Goal: Check status: Check status

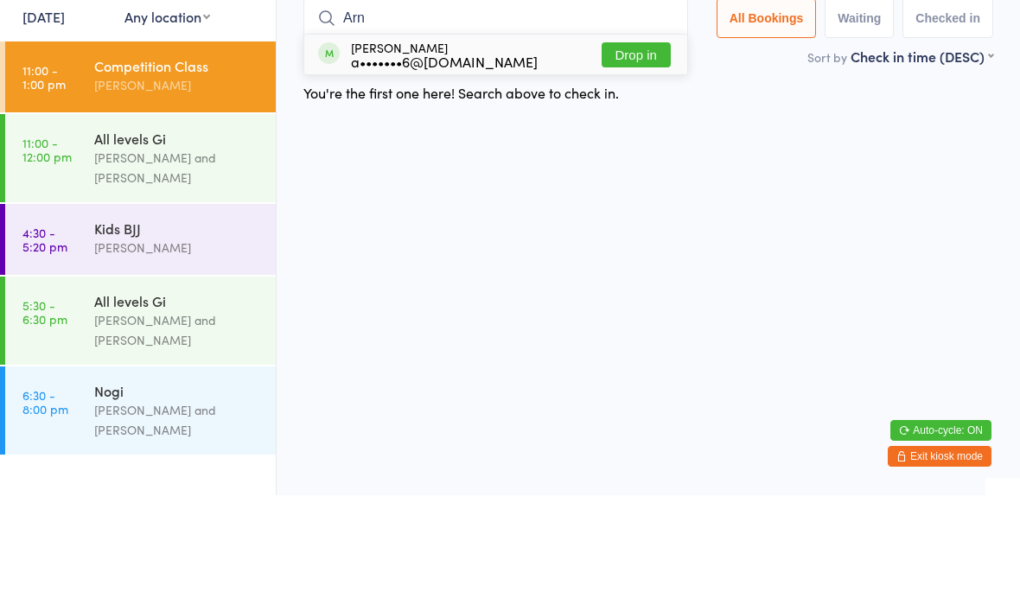
type input "Arn"
click at [649, 158] on button "Drop in" at bounding box center [636, 170] width 69 height 25
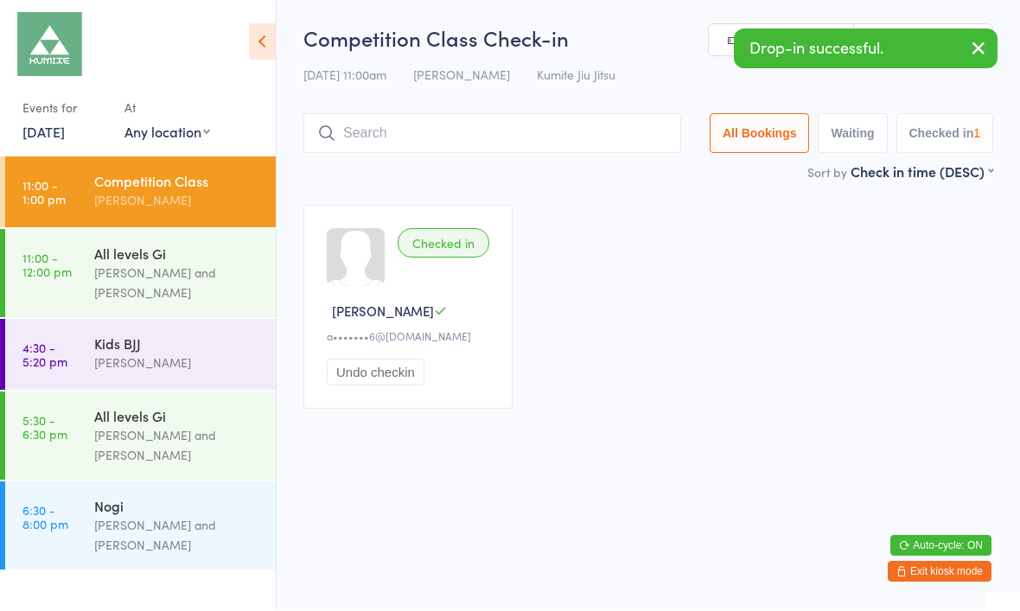
click at [432, 134] on input "search" at bounding box center [492, 134] width 378 height 40
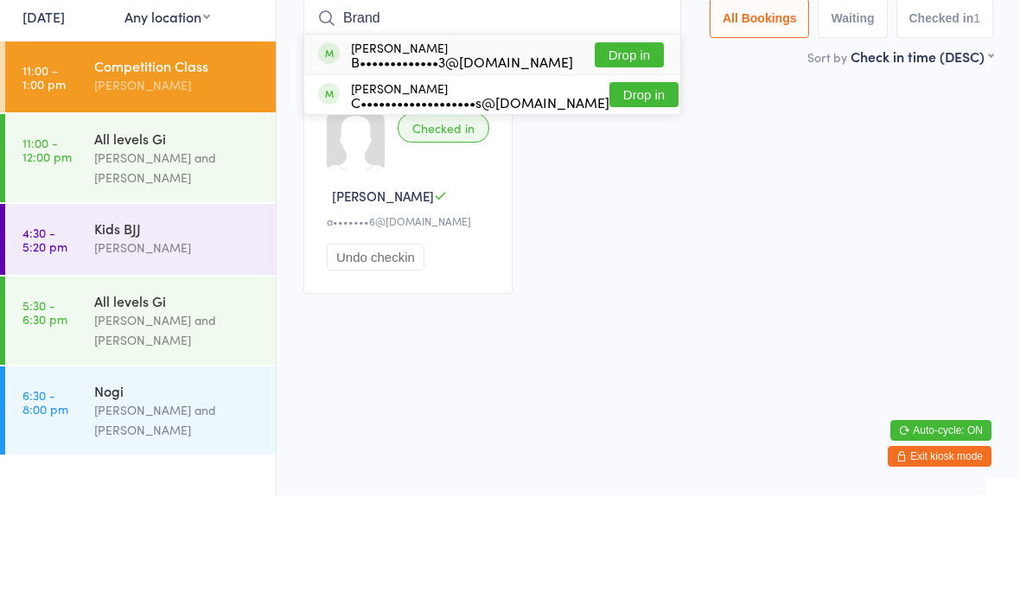
type input "Brand"
click at [628, 158] on button "Drop in" at bounding box center [629, 170] width 69 height 25
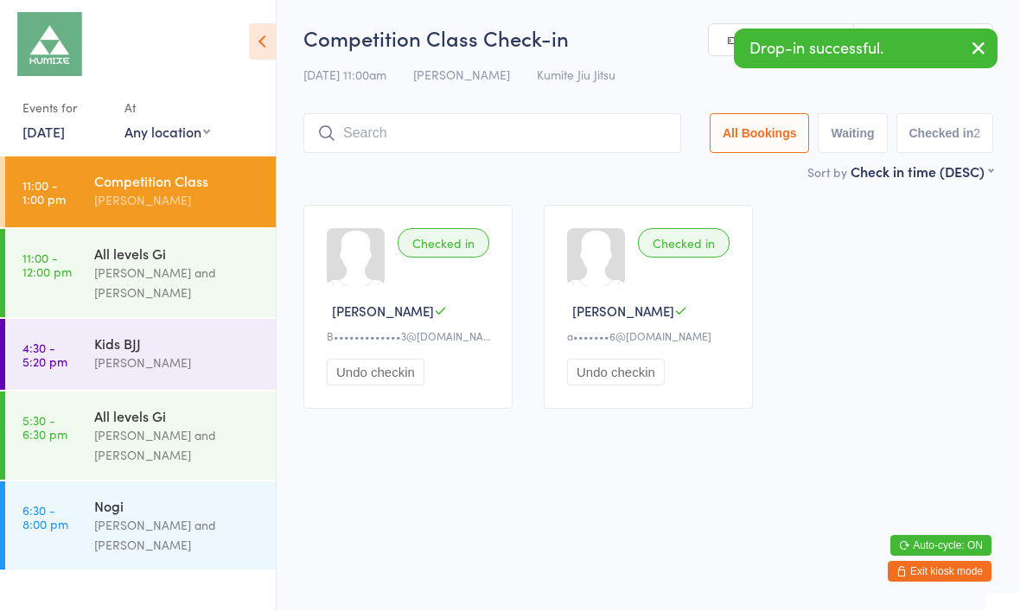
click at [555, 144] on input "search" at bounding box center [492, 134] width 378 height 40
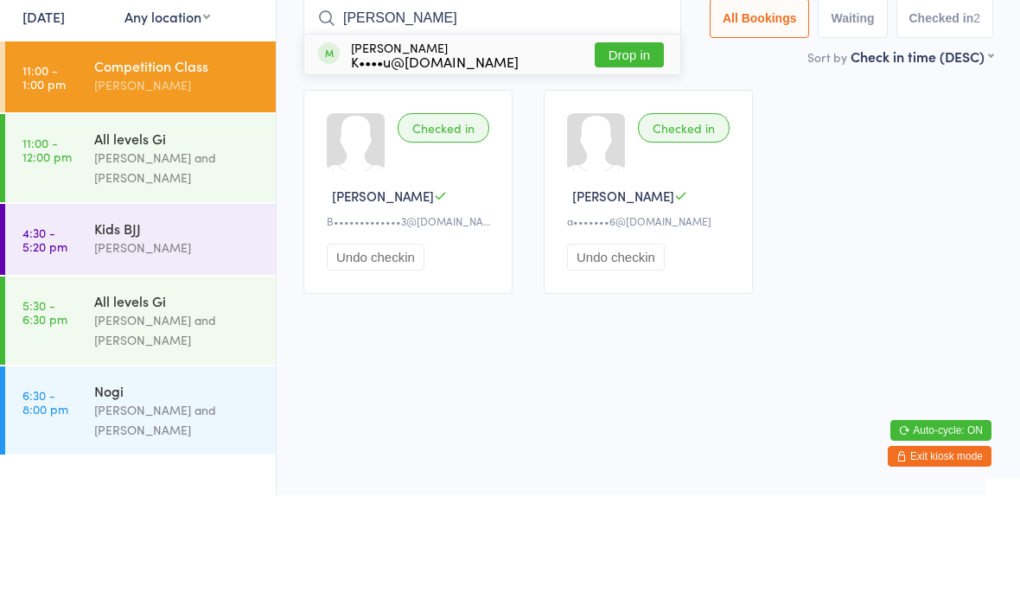
type input "[PERSON_NAME]"
click at [646, 158] on button "Drop in" at bounding box center [629, 170] width 69 height 25
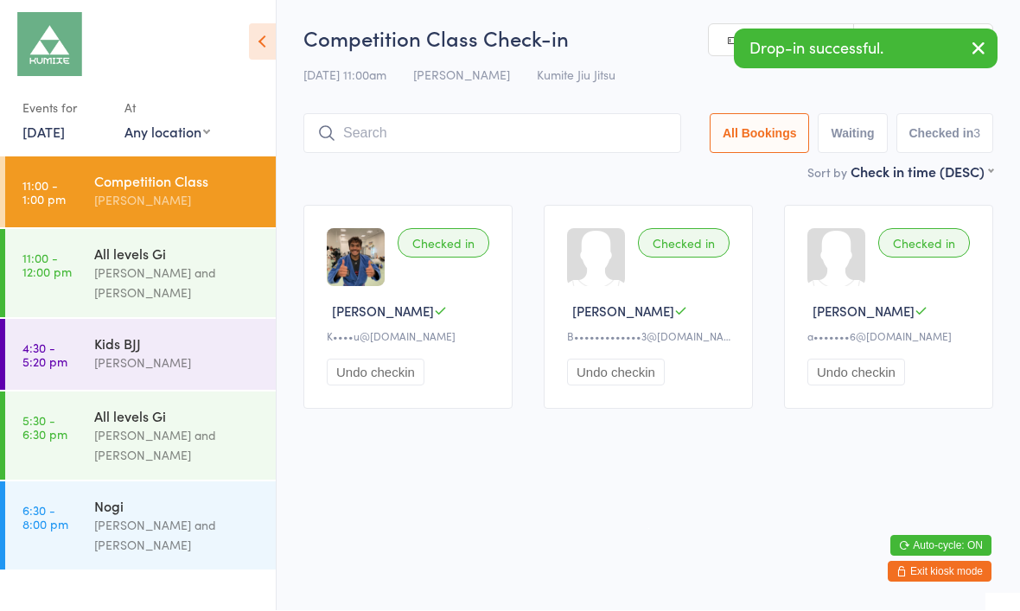
click at [475, 134] on input "search" at bounding box center [492, 134] width 378 height 40
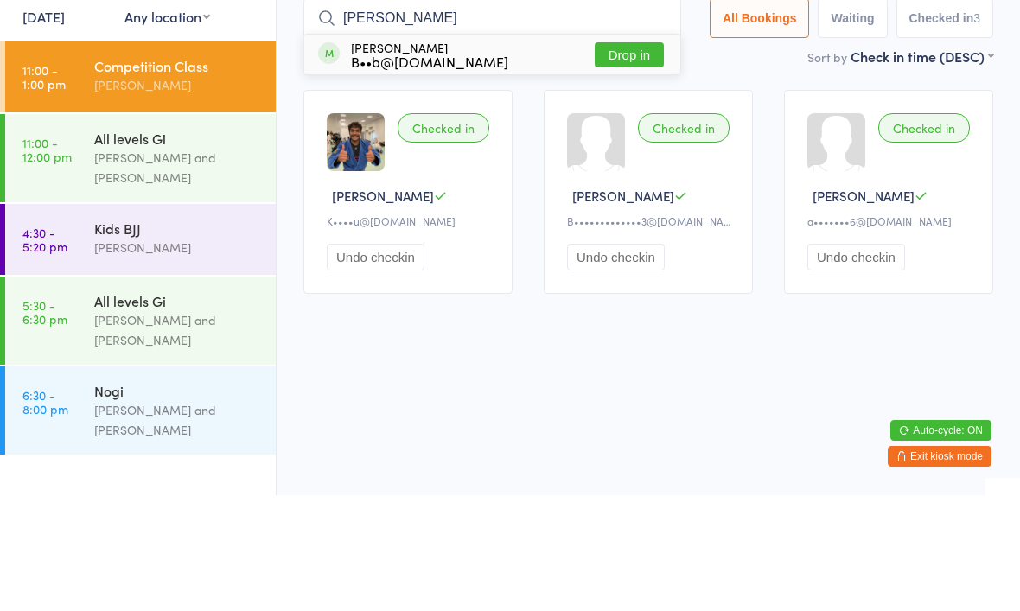
type input "[PERSON_NAME]"
click at [629, 158] on button "Drop in" at bounding box center [629, 170] width 69 height 25
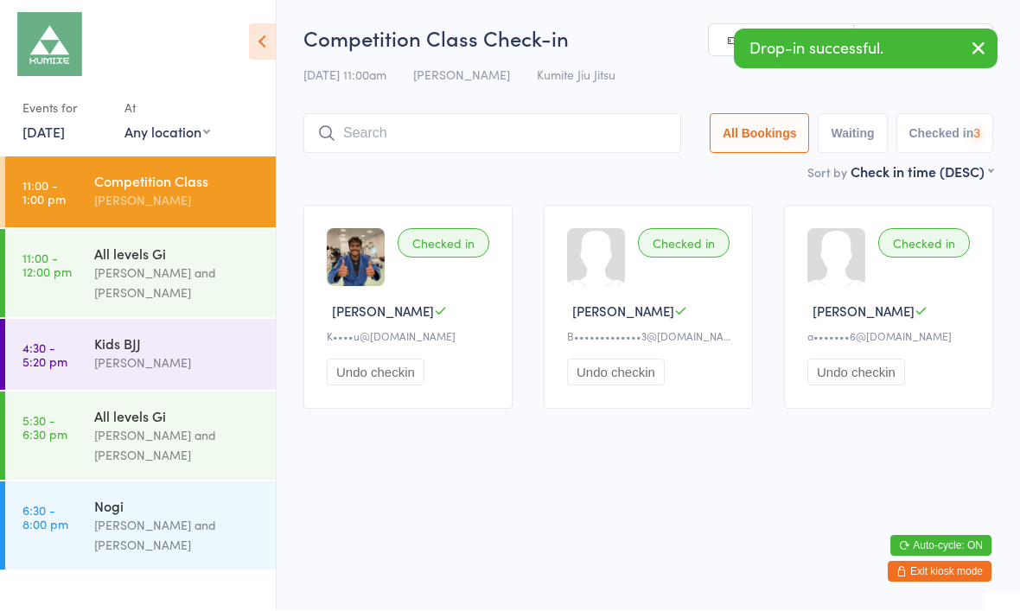
scroll to position [1, 0]
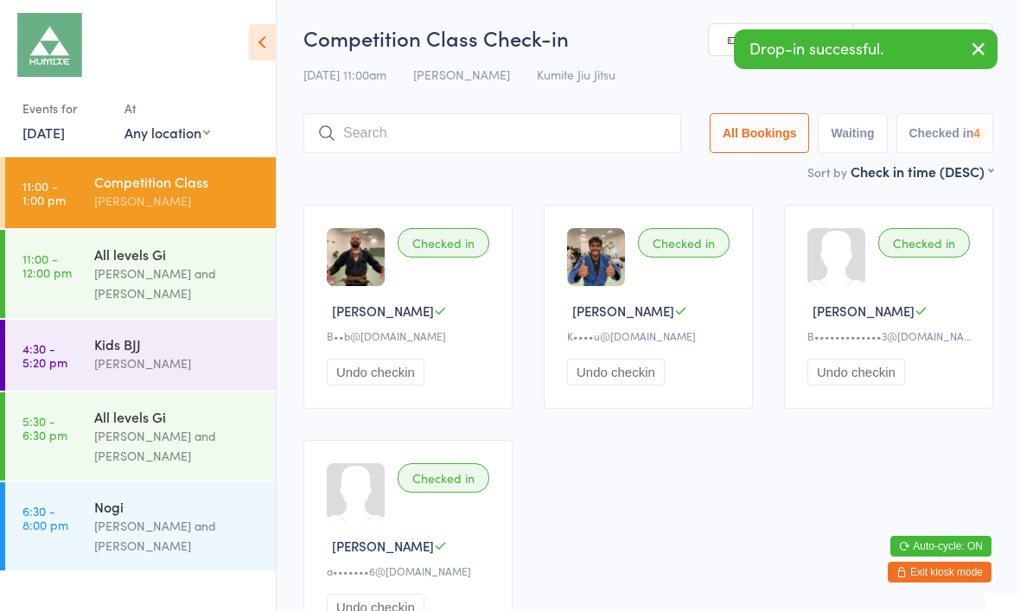
click at [436, 132] on input "search" at bounding box center [492, 133] width 378 height 40
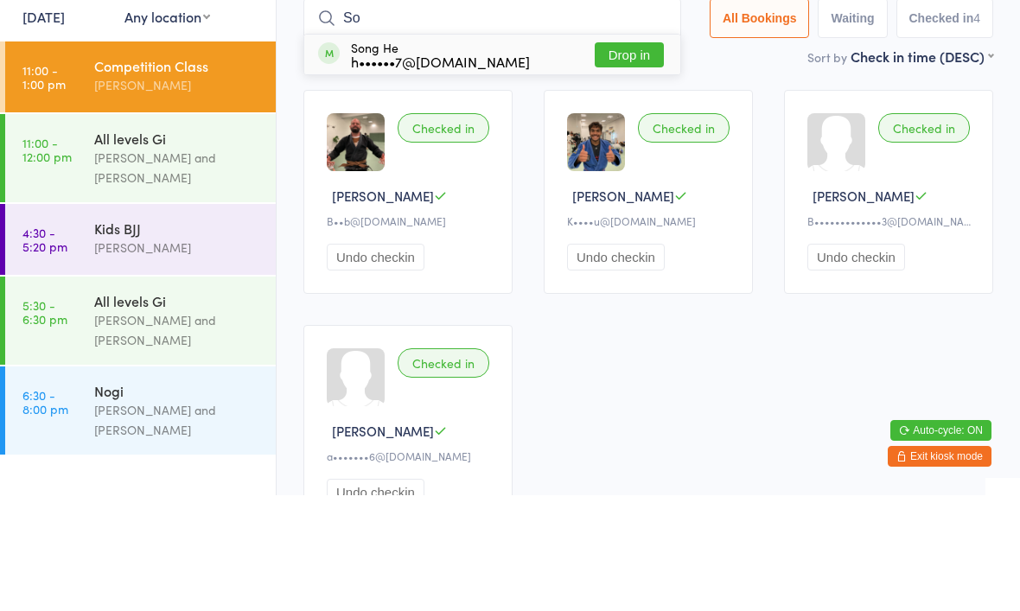
type input "S"
type input "J"
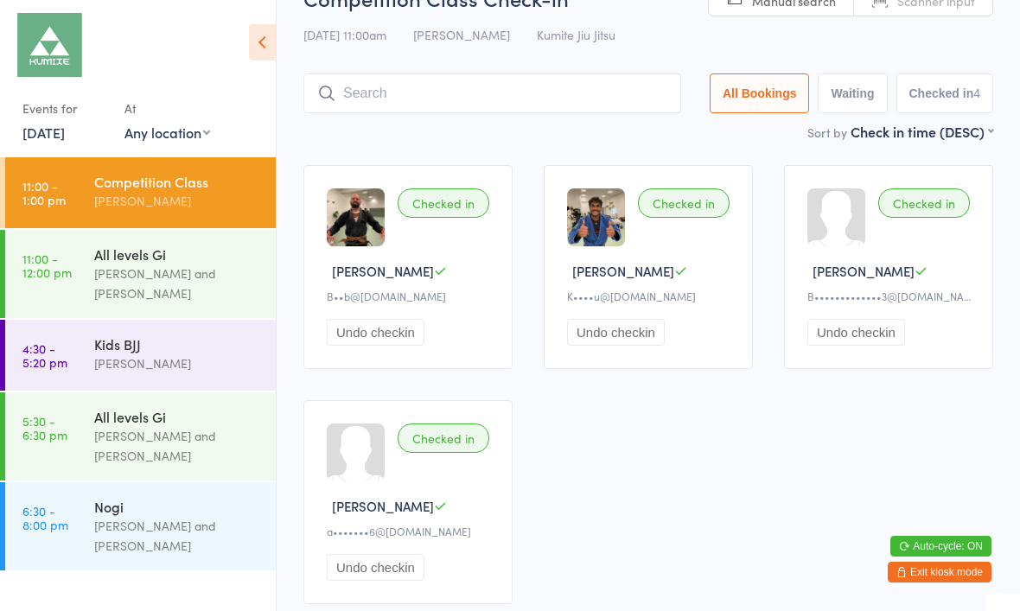
scroll to position [40, 0]
type input "J"
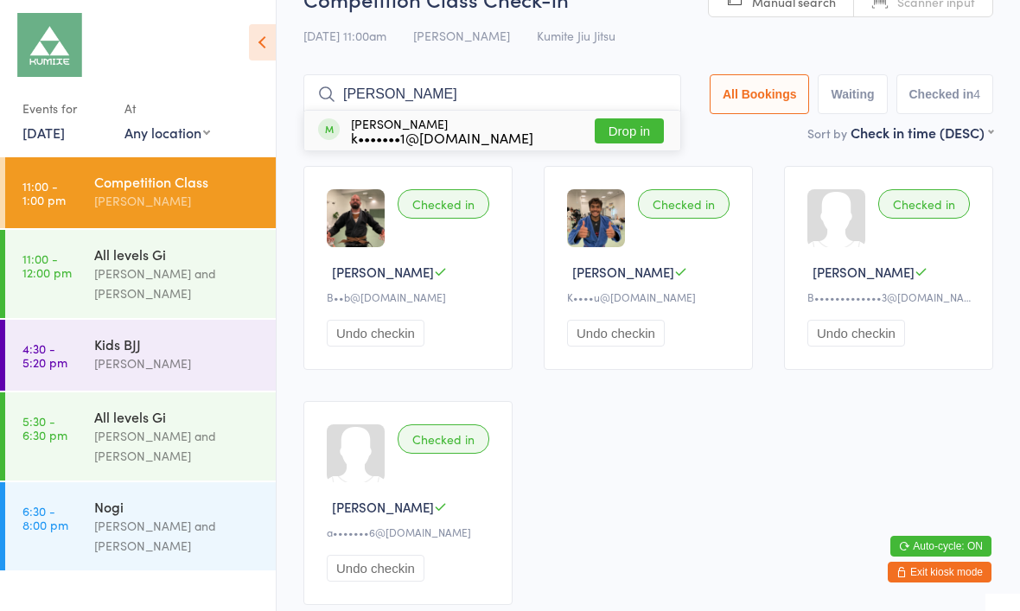
type input "[PERSON_NAME]"
click at [416, 141] on div "k•••••••1@[DOMAIN_NAME]" at bounding box center [442, 137] width 182 height 14
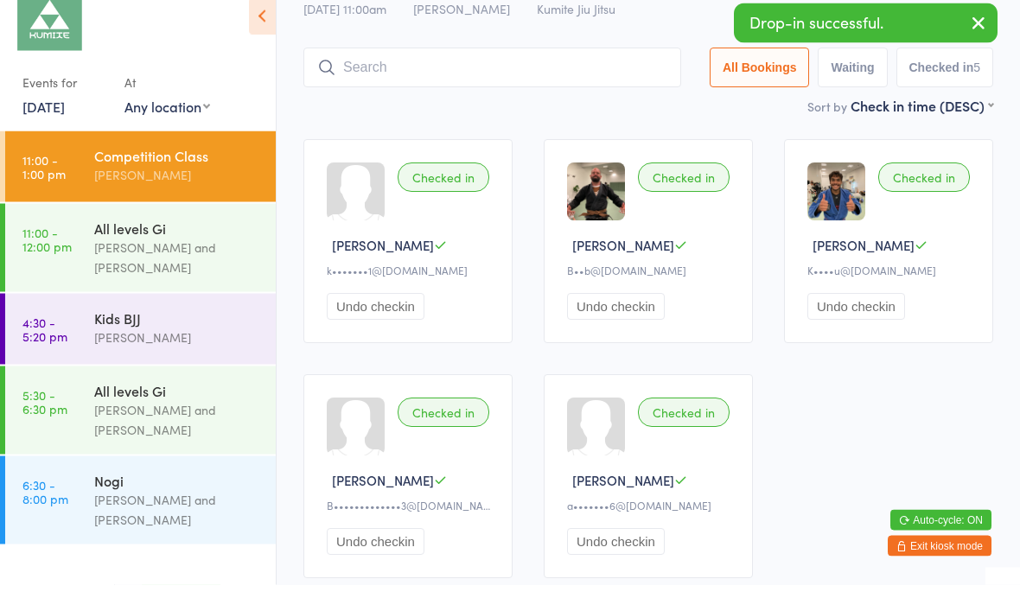
click at [436, 189] on div "Checked in" at bounding box center [444, 203] width 92 height 29
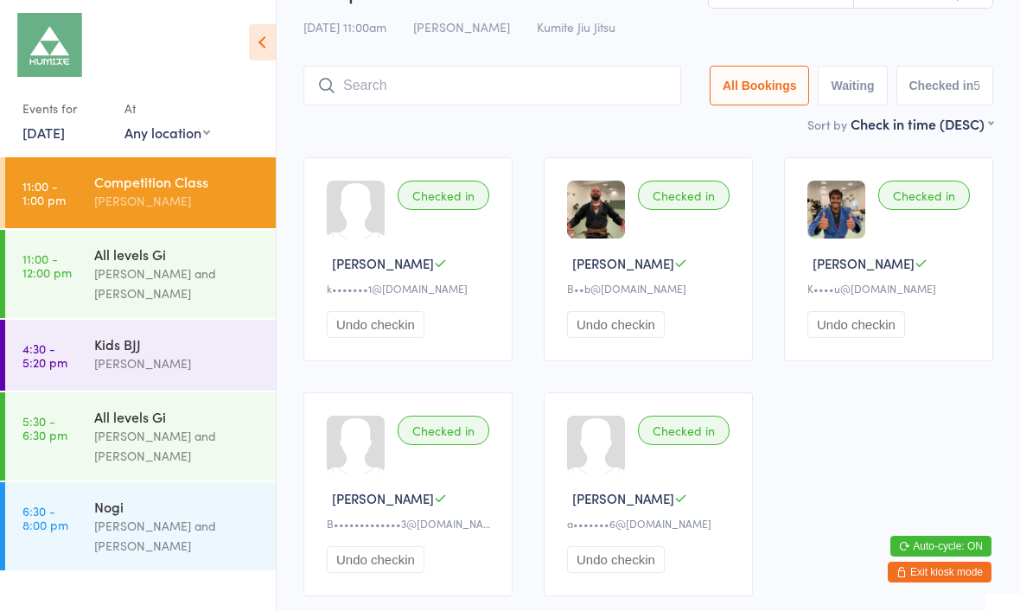
scroll to position [50, 0]
